Goal: Navigation & Orientation: Find specific page/section

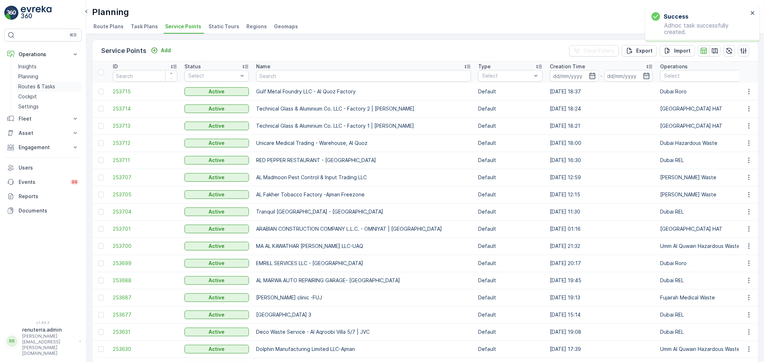
click at [57, 83] on link "Routes & Tasks" at bounding box center [48, 87] width 66 height 10
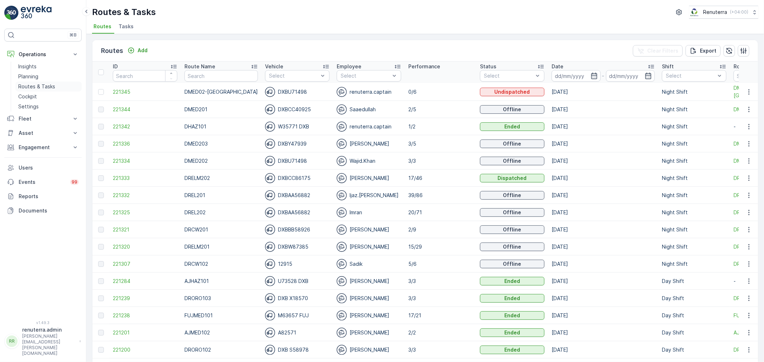
click at [44, 87] on p "Routes & Tasks" at bounding box center [36, 86] width 37 height 7
